Goal: Information Seeking & Learning: Learn about a topic

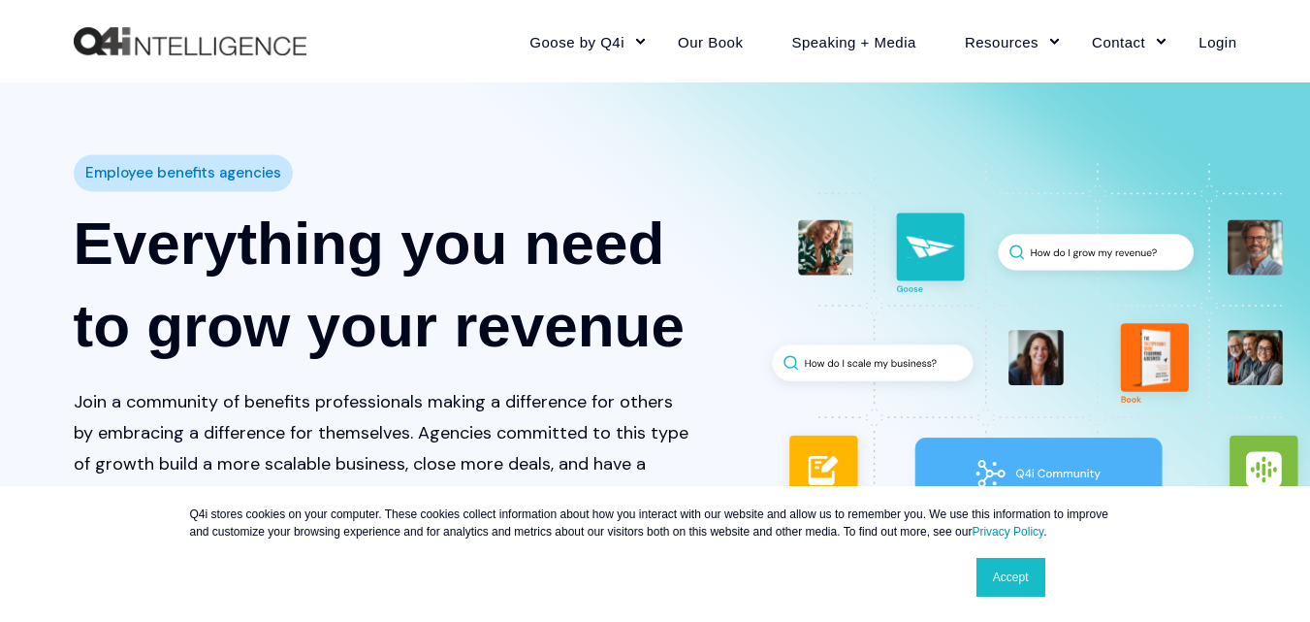
click at [1012, 584] on link "Accept" at bounding box center [1011, 577] width 69 height 39
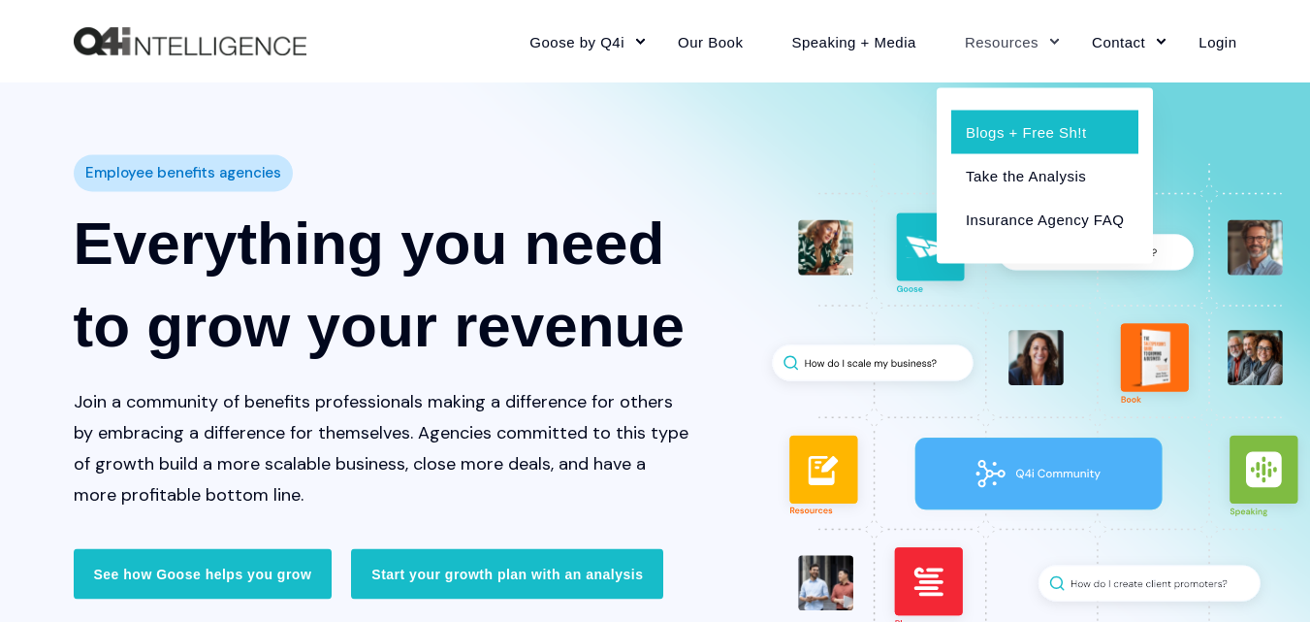
click at [969, 126] on link "Blogs + Free Sh!t" at bounding box center [1044, 132] width 187 height 44
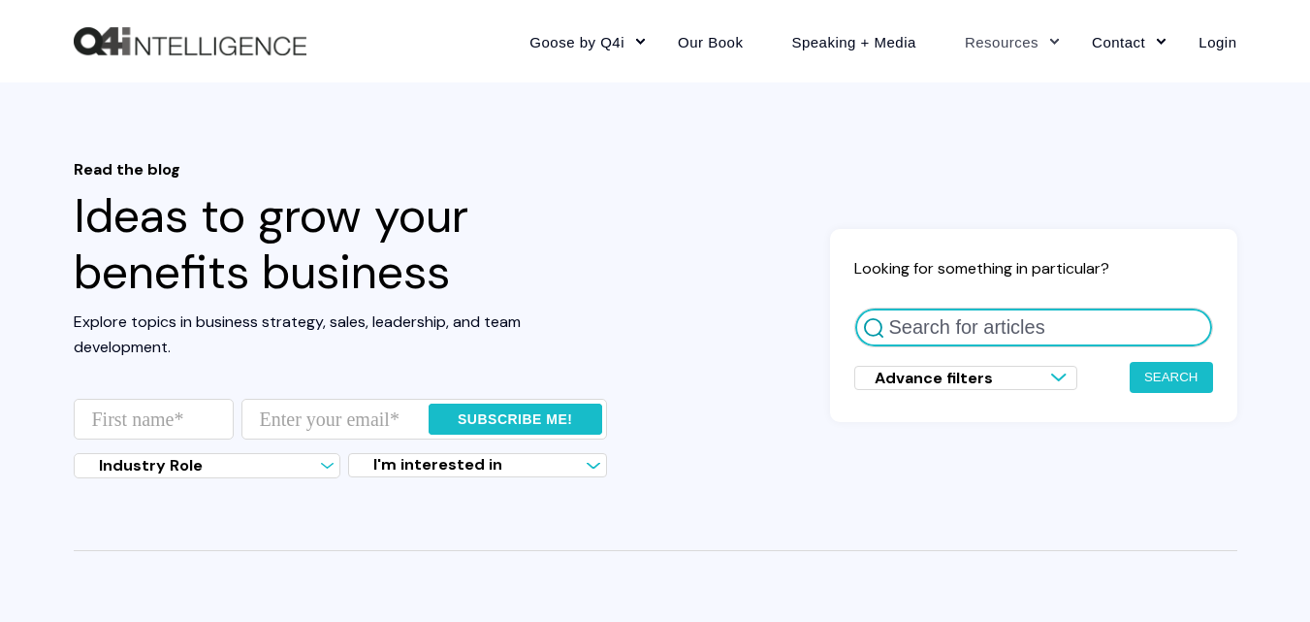
click at [917, 331] on input "Search for articles" at bounding box center [1033, 327] width 359 height 40
type input "trade show"
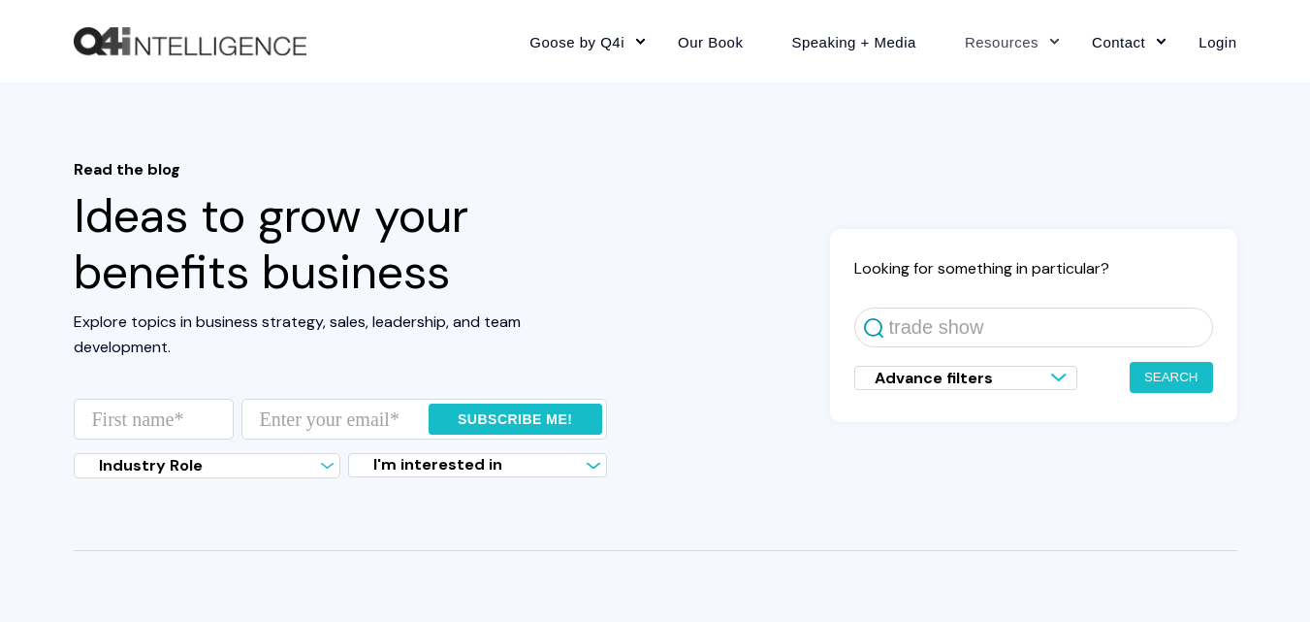
click at [1141, 378] on button "Search" at bounding box center [1171, 377] width 83 height 31
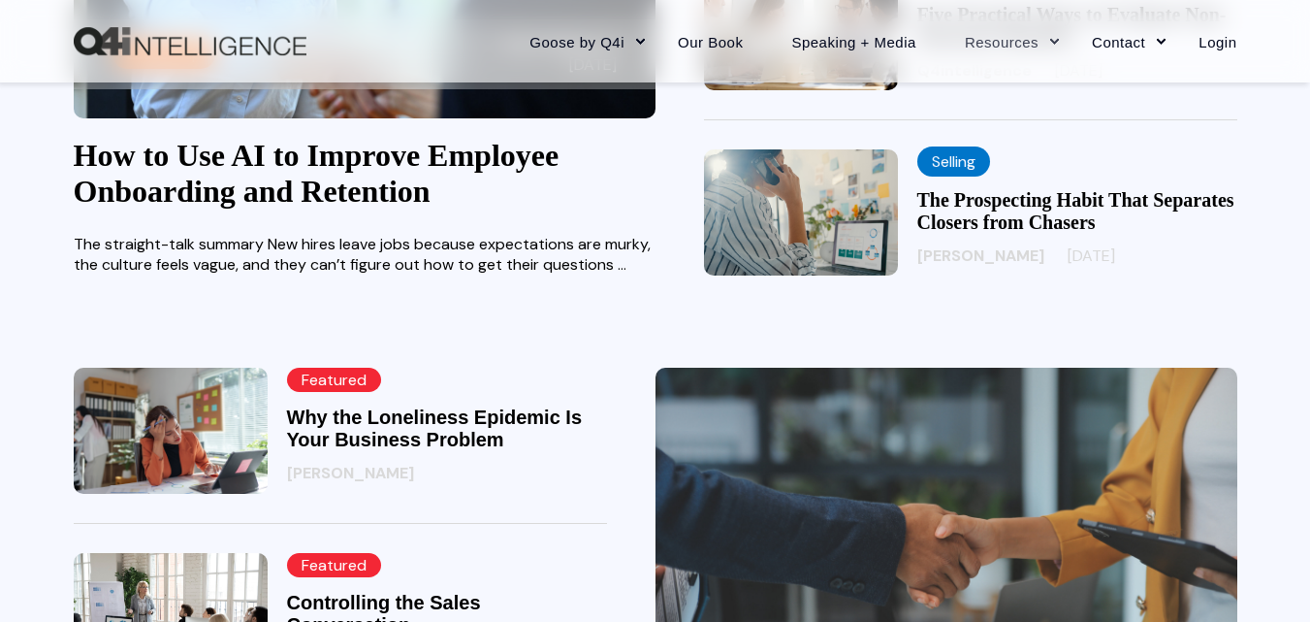
scroll to position [873, 0]
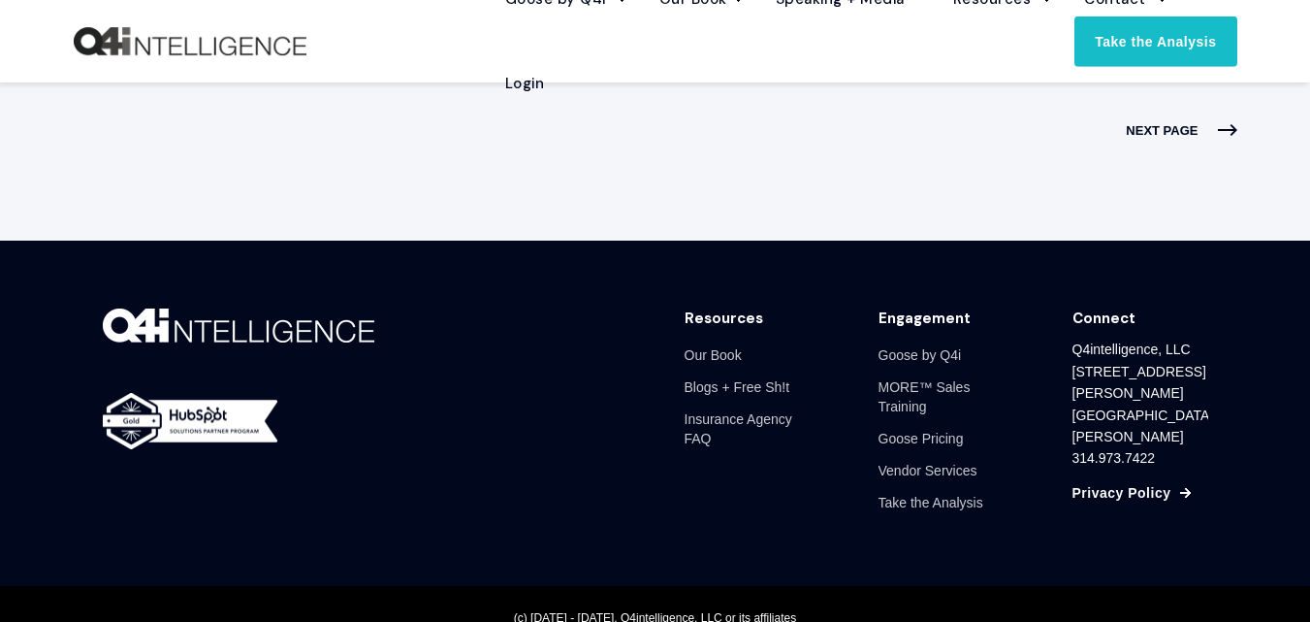
scroll to position [1683, 0]
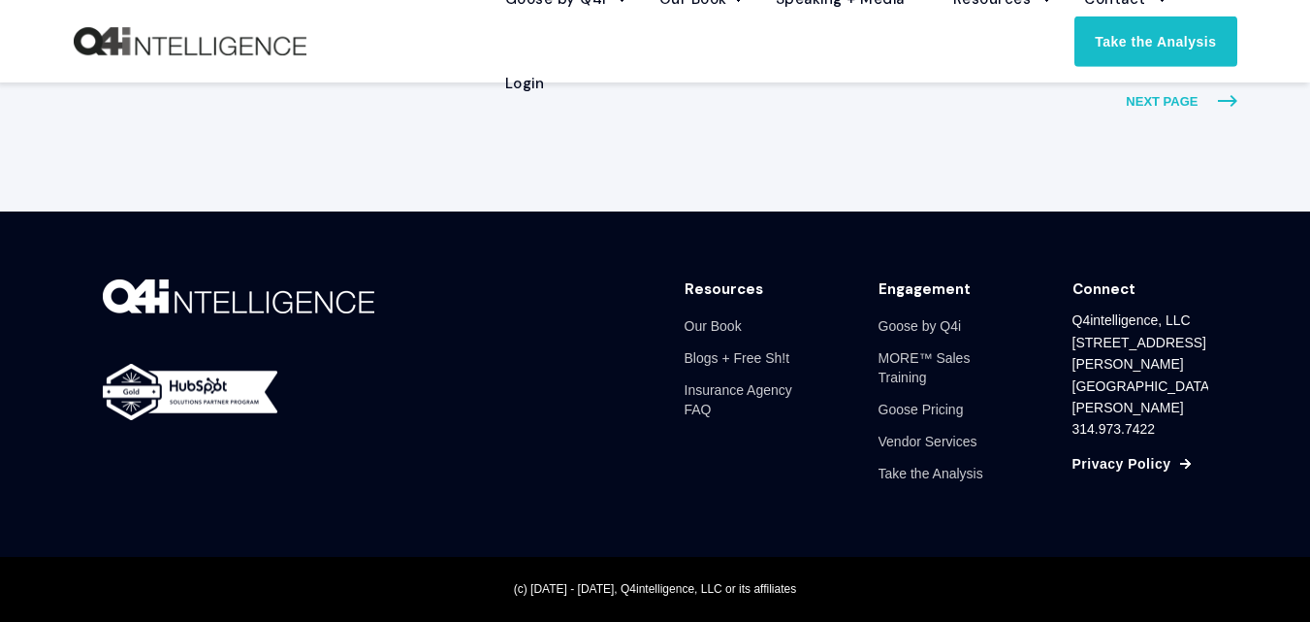
click at [1144, 102] on span "NEXT PAGE" at bounding box center [1181, 101] width 111 height 25
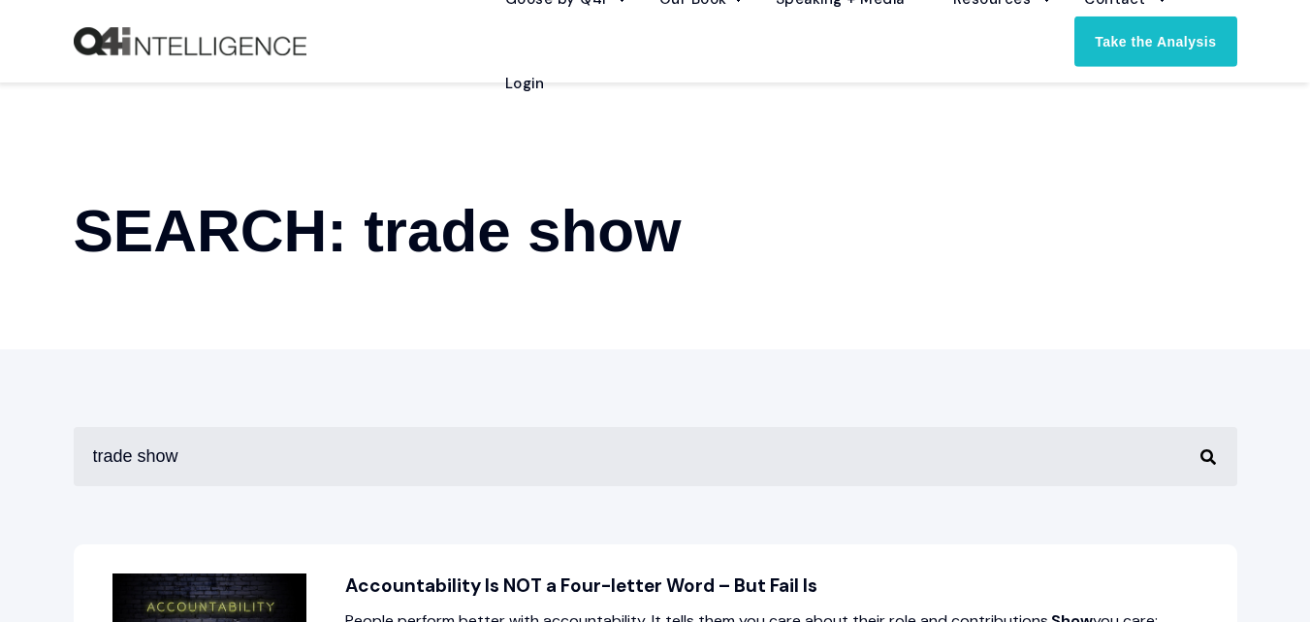
scroll to position [37, 0]
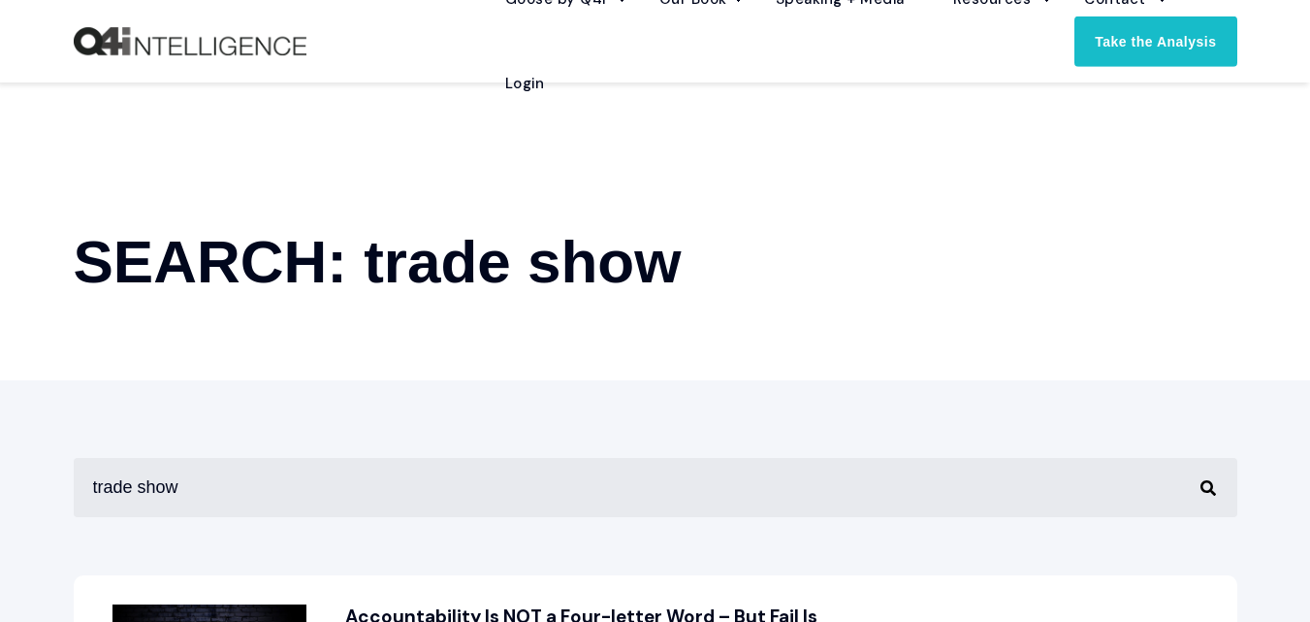
drag, startPoint x: 16, startPoint y: 488, endPoint x: 0, endPoint y: 533, distance: 48.5
type input "exhibition"
click at [1197, 476] on button "Perform Search" at bounding box center [1208, 487] width 23 height 23
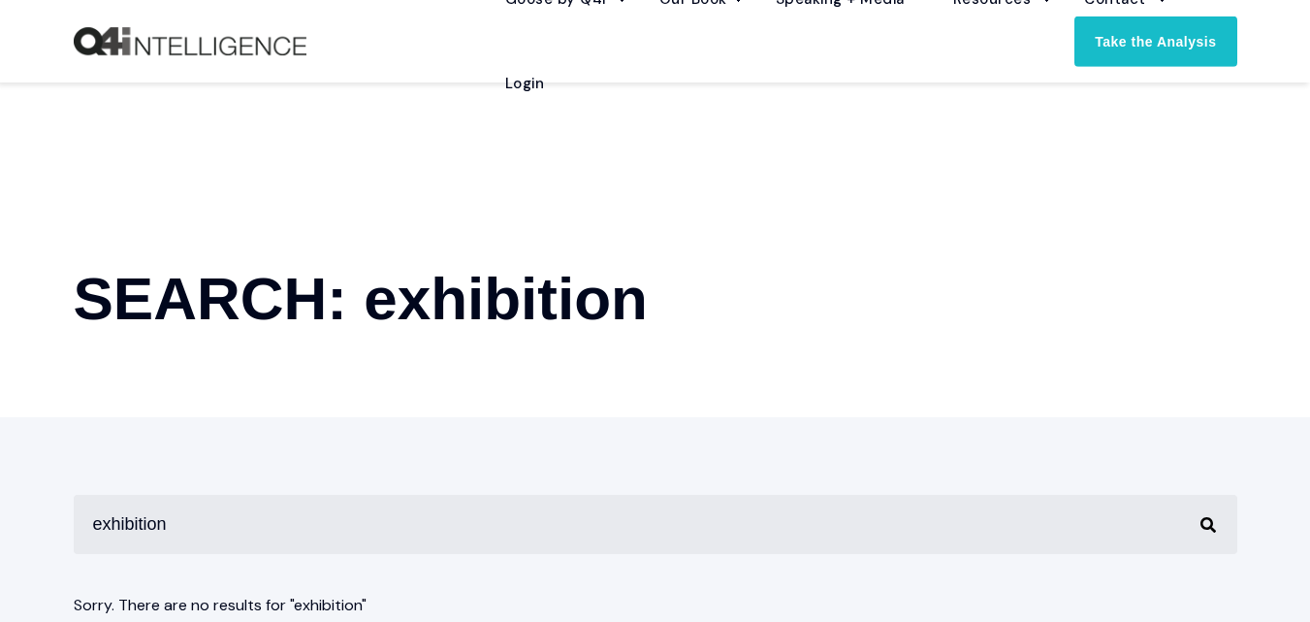
scroll to position [194, 0]
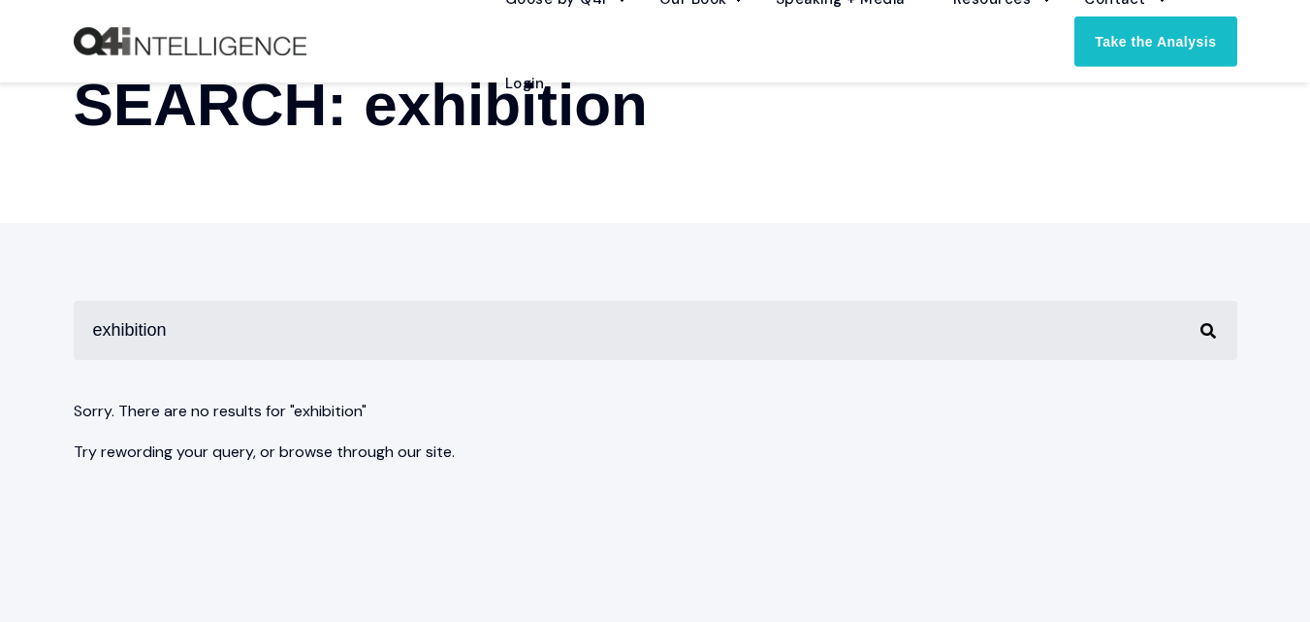
drag, startPoint x: 188, startPoint y: 323, endPoint x: 113, endPoint y: 338, distance: 77.0
click at [113, 338] on input "exhibition" at bounding box center [656, 330] width 1164 height 59
type input "expo"
click at [1197, 319] on button "Perform Search" at bounding box center [1208, 330] width 23 height 23
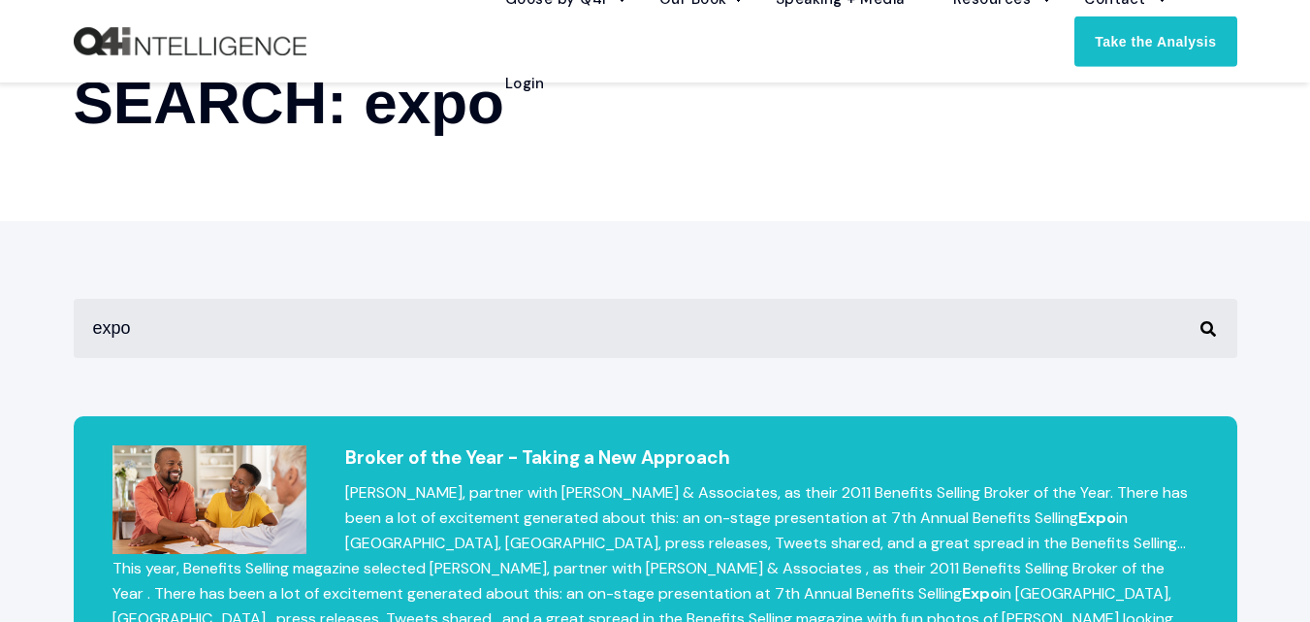
scroll to position [291, 0]
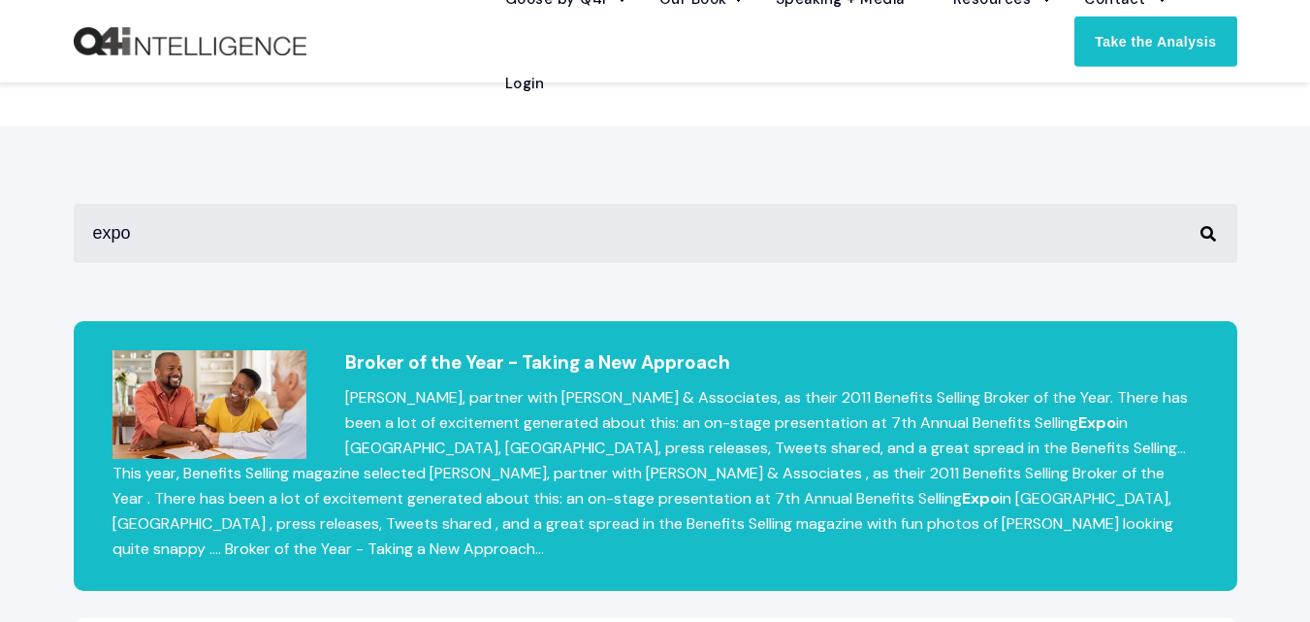
click at [508, 360] on h2 "Broker of the Year - Taking a New Approach" at bounding box center [656, 362] width 1086 height 25
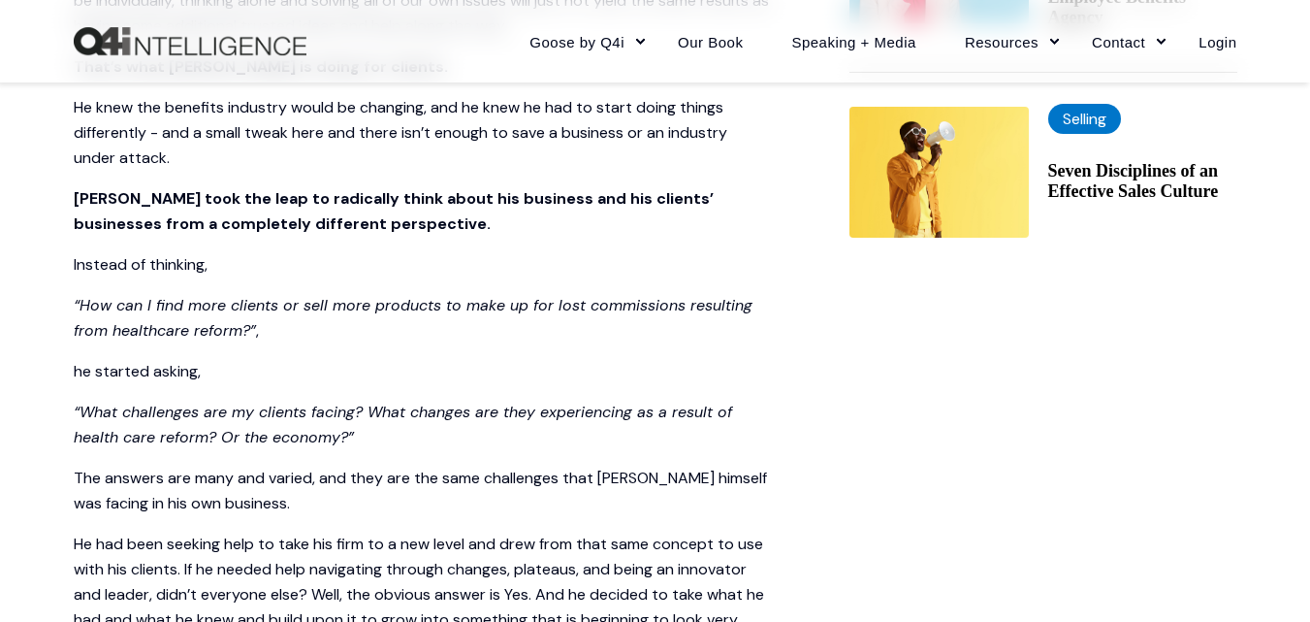
scroll to position [1649, 0]
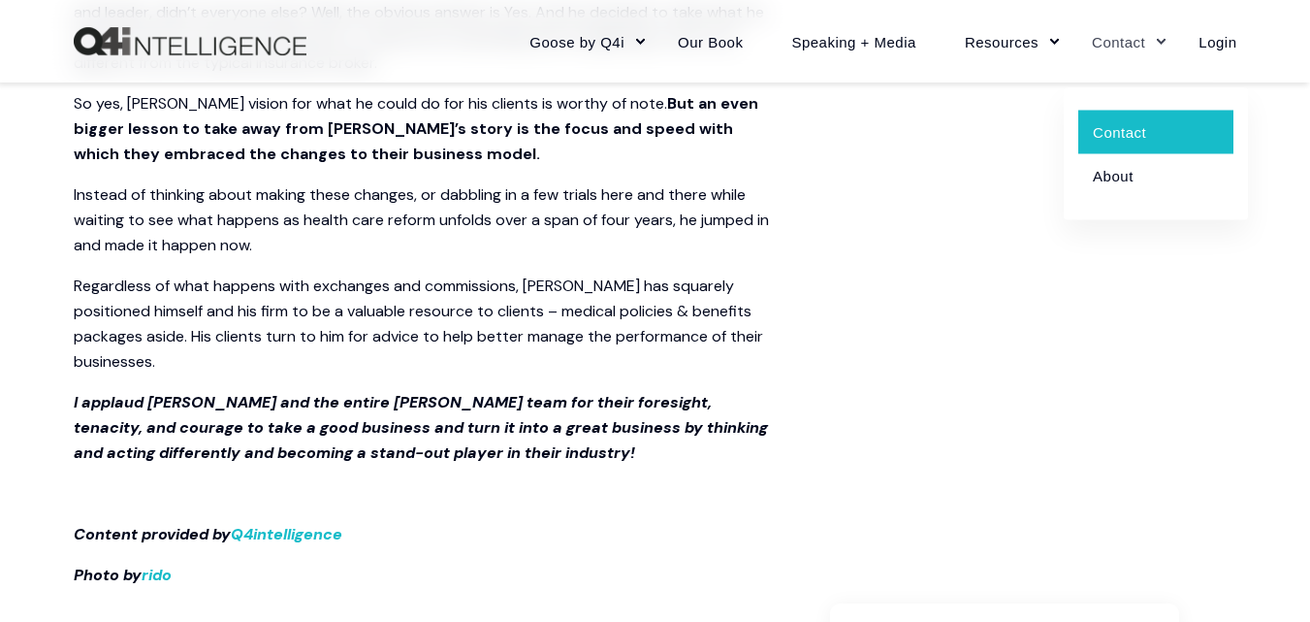
click at [1122, 132] on link "Contact" at bounding box center [1156, 132] width 155 height 44
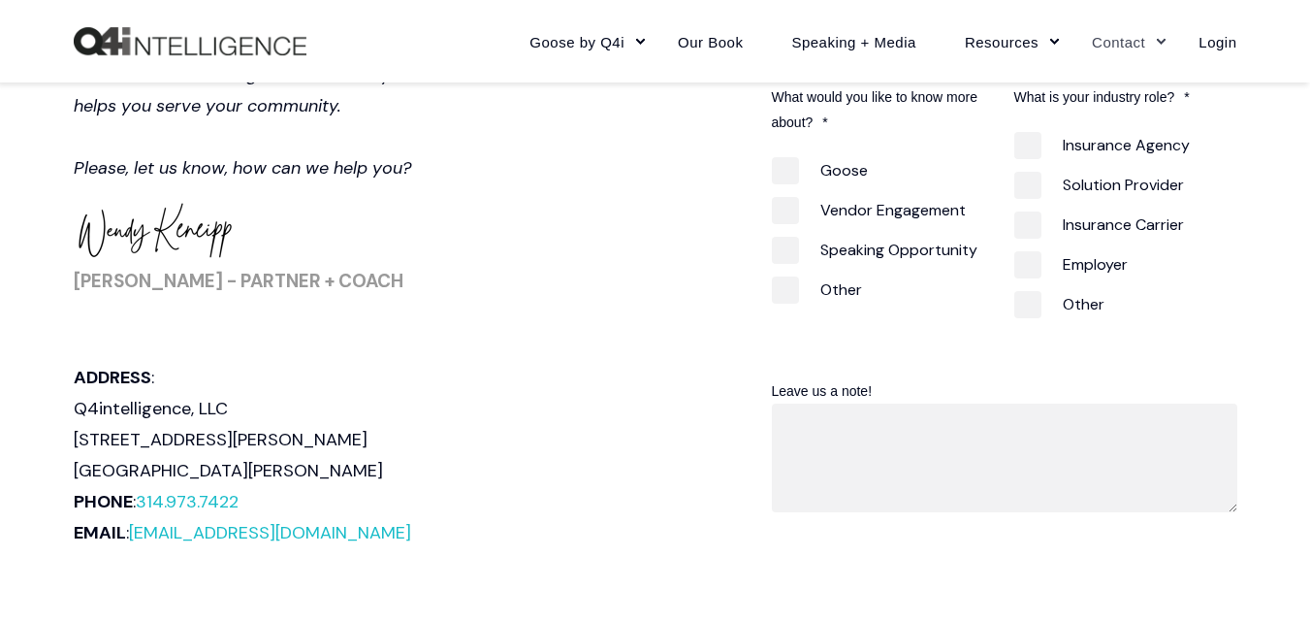
scroll to position [873, 0]
